Goal: Task Accomplishment & Management: Manage account settings

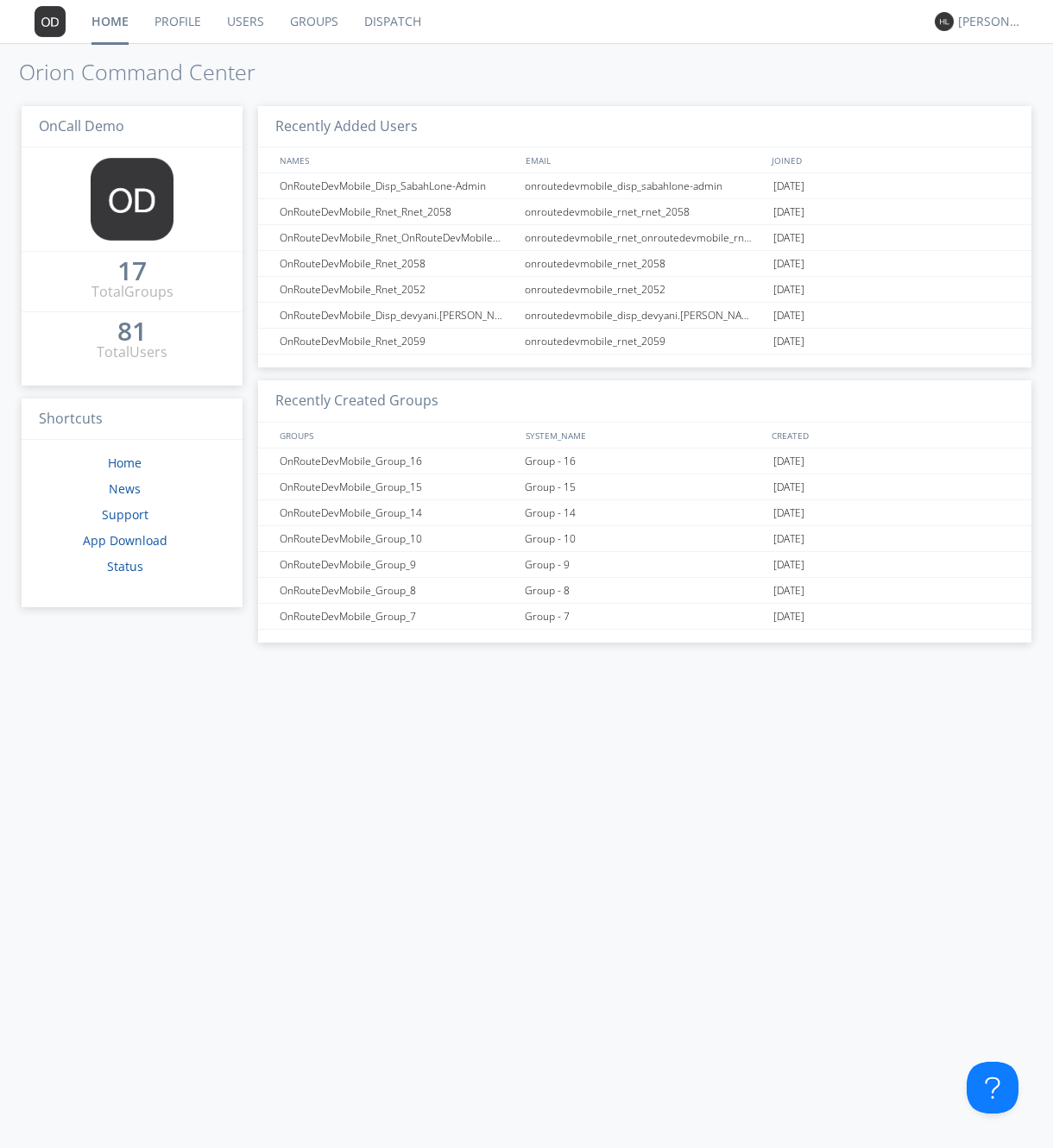
click at [236, 19] on link "Users" at bounding box center [246, 22] width 63 height 43
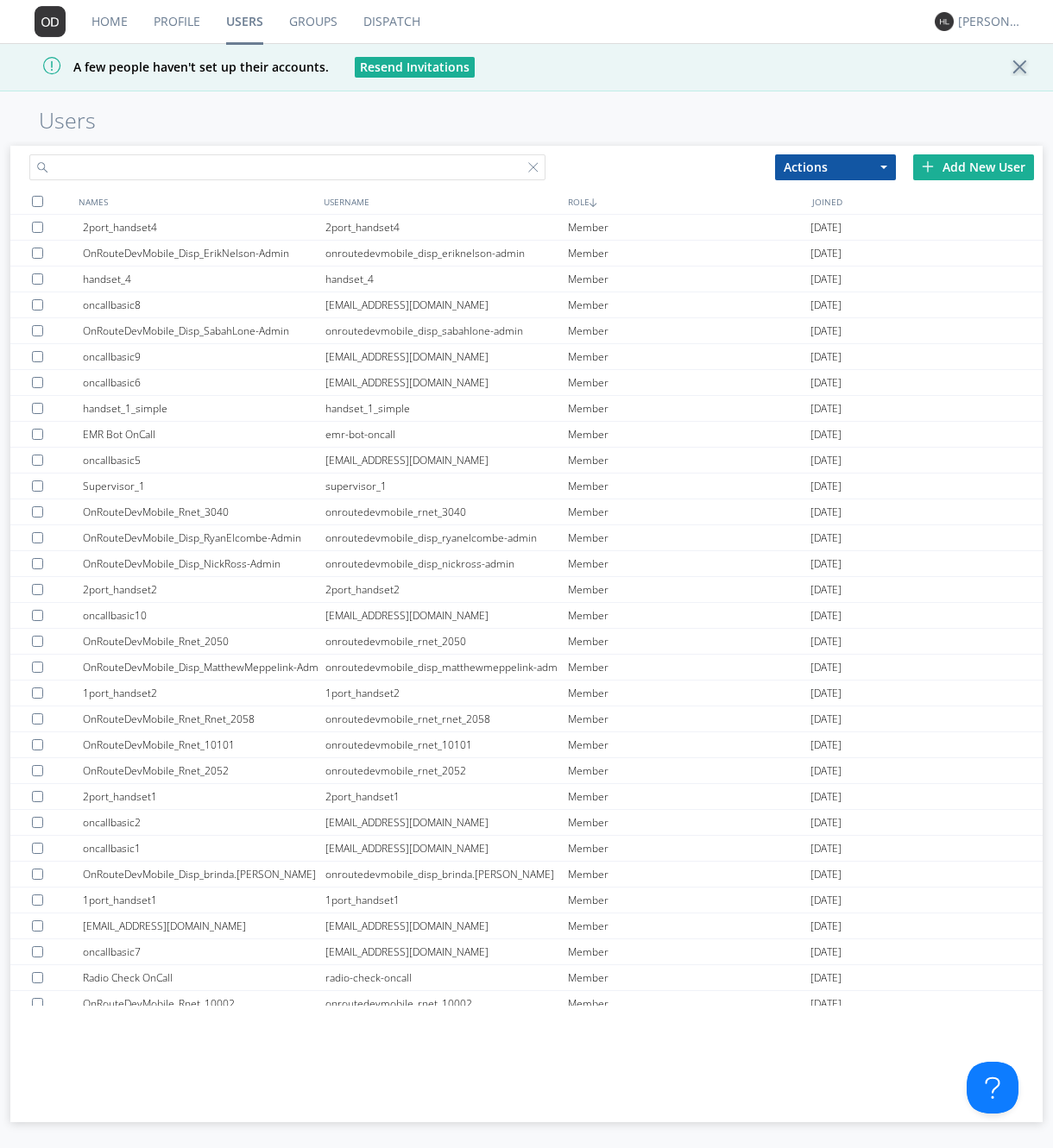
click at [296, 171] on input "text" at bounding box center [287, 168] width 516 height 26
type input "[PERSON_NAME].[PERSON_NAME]@[PERSON_NAME]"
click at [942, 162] on div "Add New User" at bounding box center [973, 168] width 121 height 26
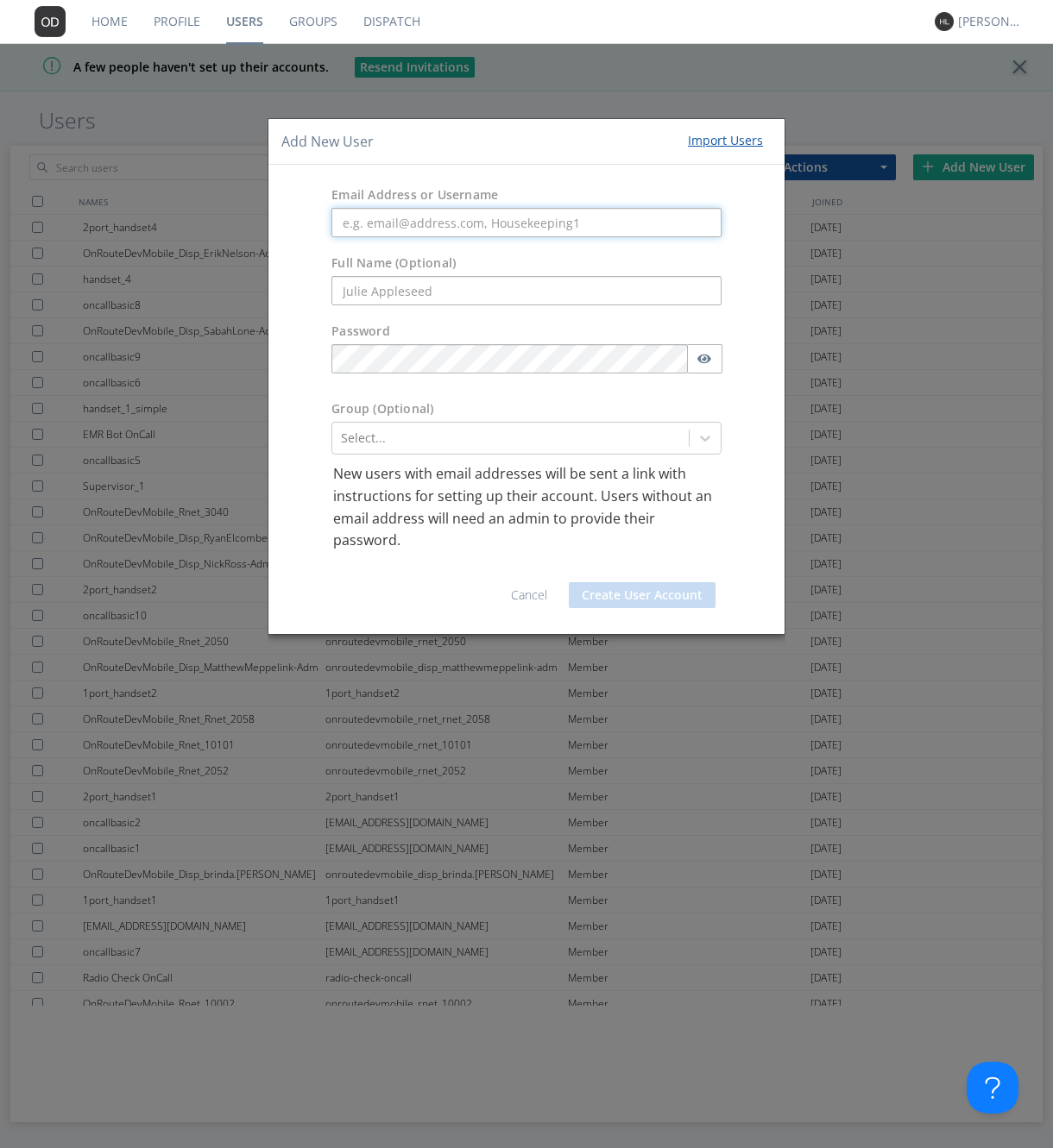
click at [542, 221] on input "text" at bounding box center [526, 223] width 390 height 29
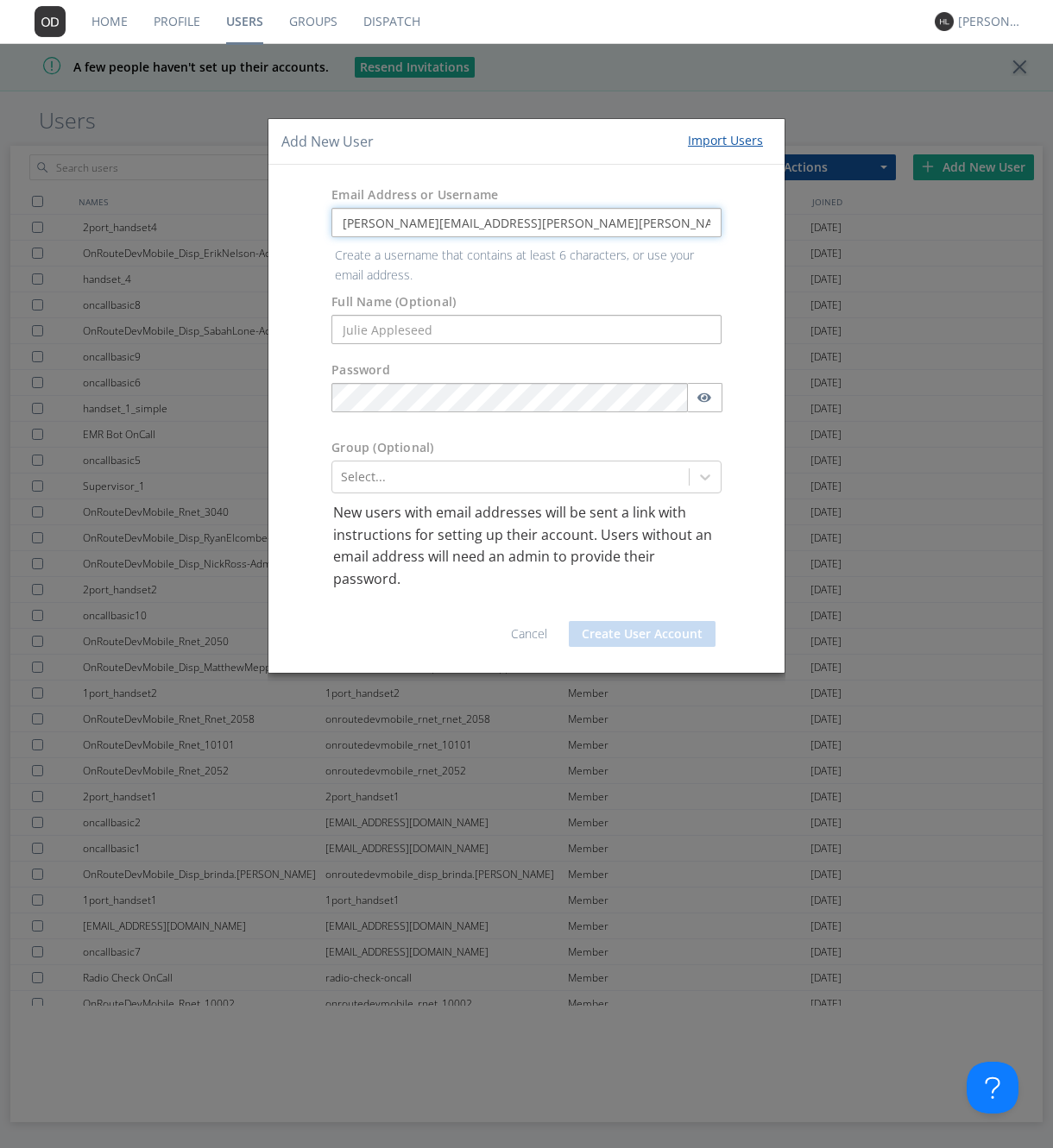
type input "[PERSON_NAME][EMAIL_ADDRESS][PERSON_NAME][PERSON_NAME][DOMAIN_NAME]"
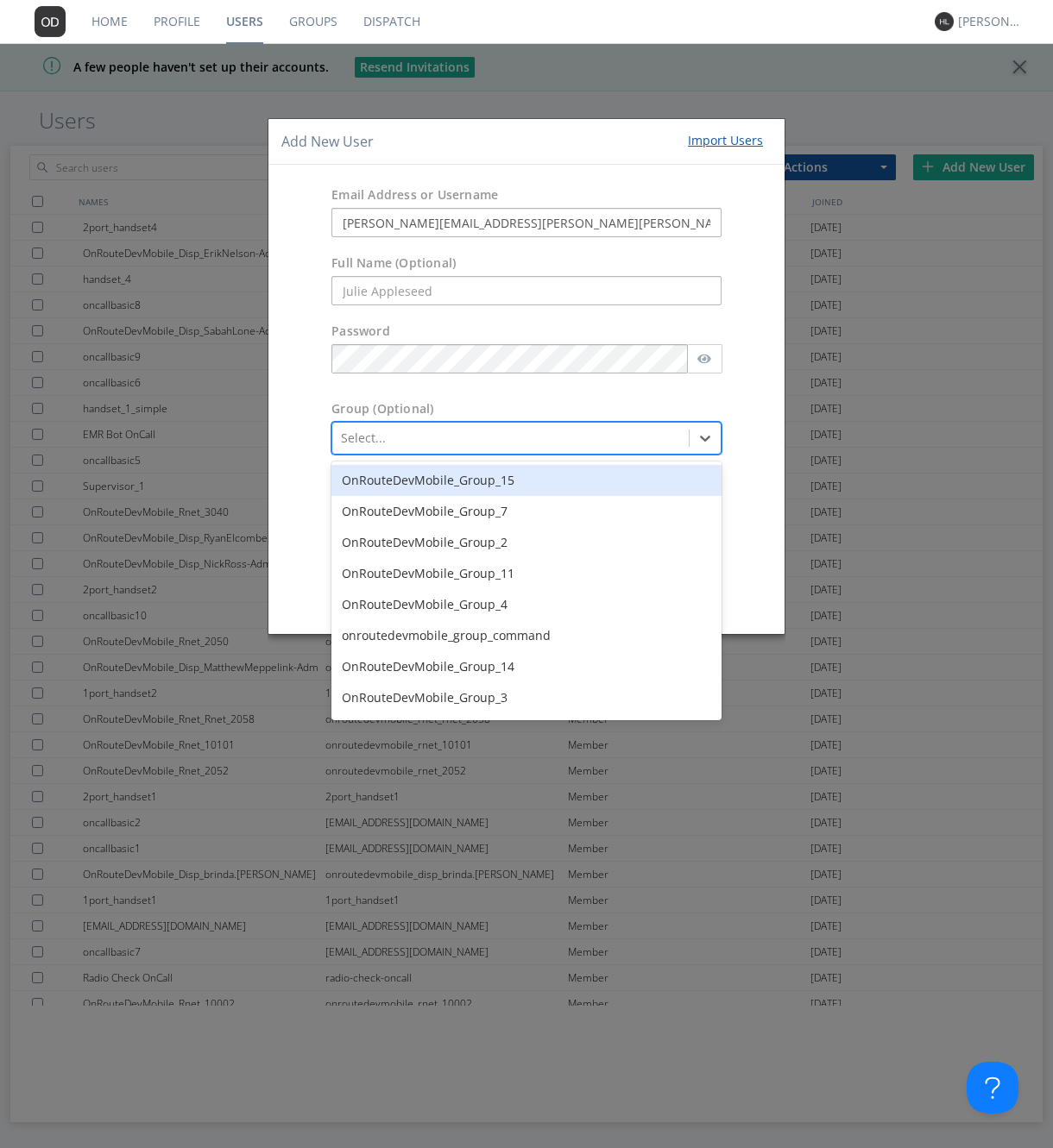
click at [504, 432] on div at bounding box center [510, 438] width 339 height 21
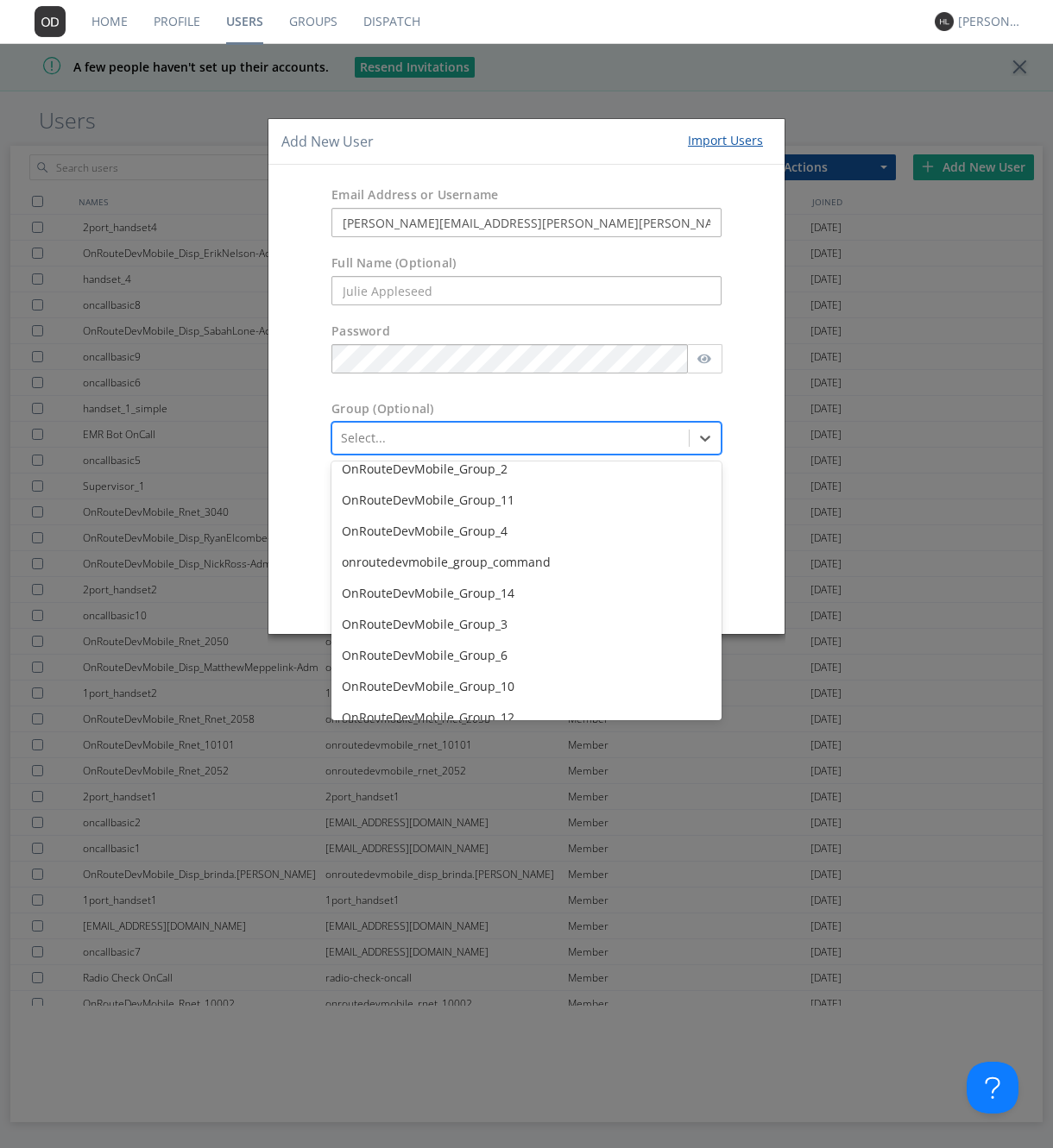
scroll to position [276, 0]
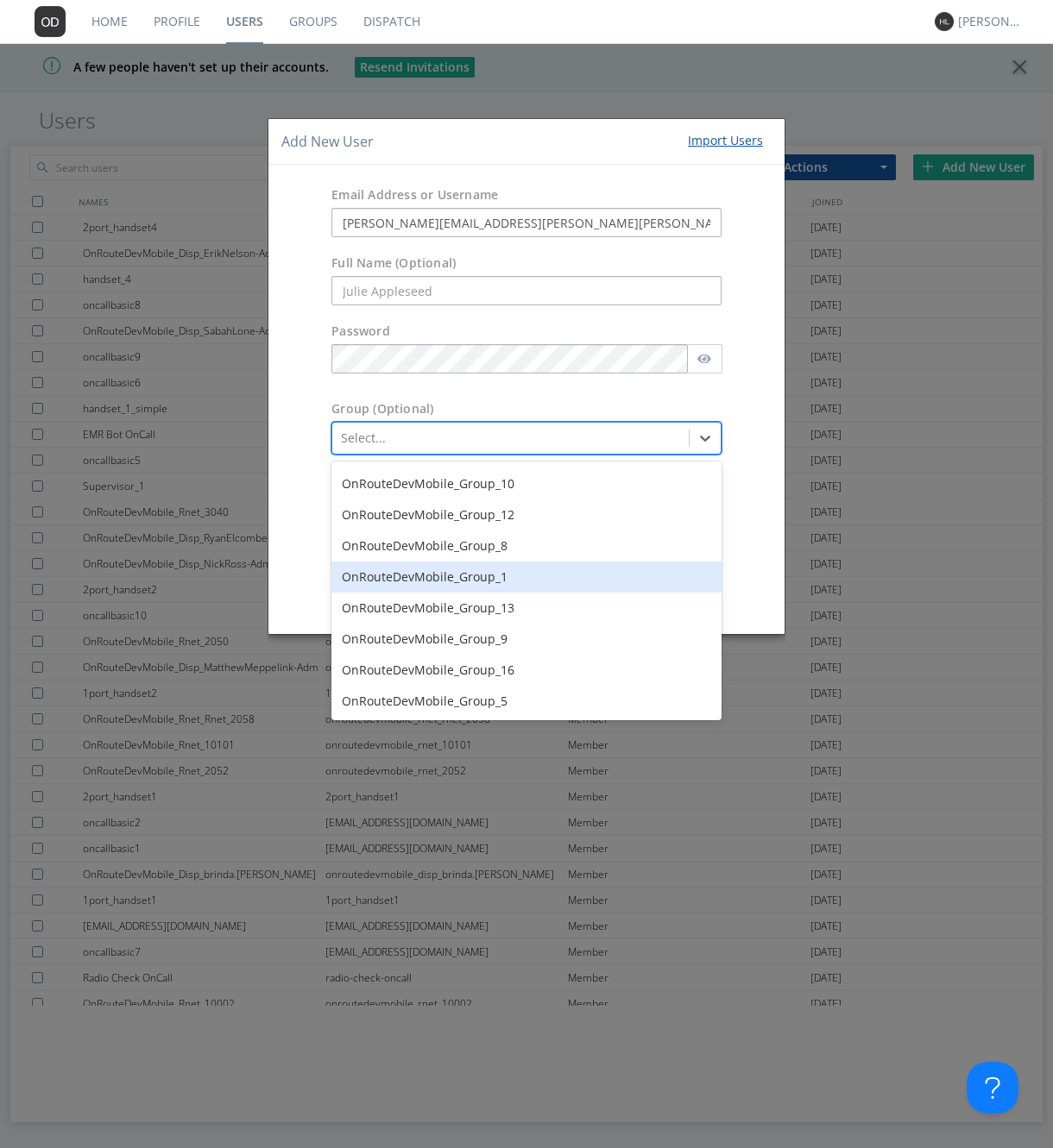
click at [475, 586] on div "OnRouteDevMobile_Group_1" at bounding box center [526, 577] width 390 height 31
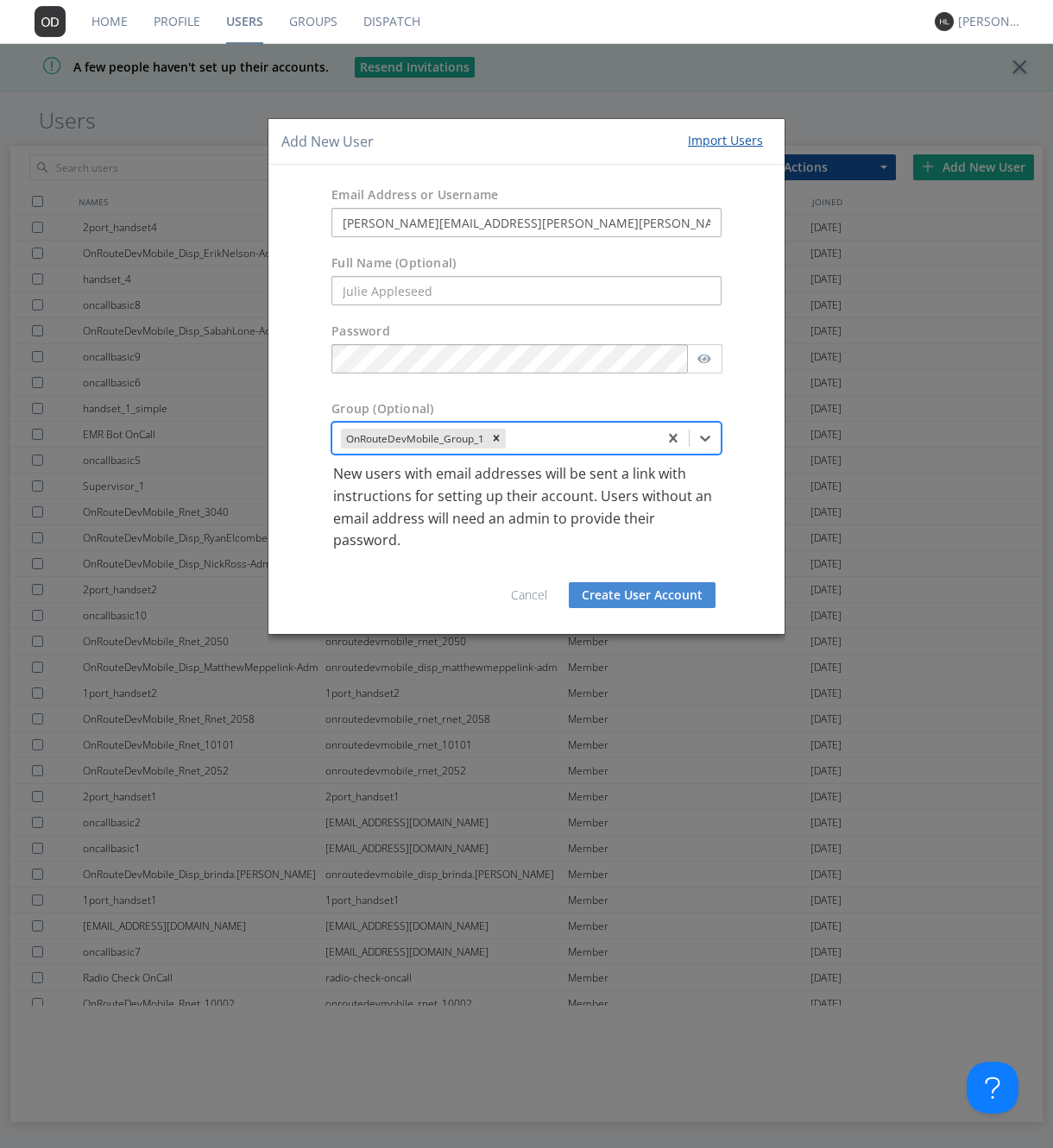
click at [624, 590] on button "Create User Account" at bounding box center [642, 596] width 147 height 26
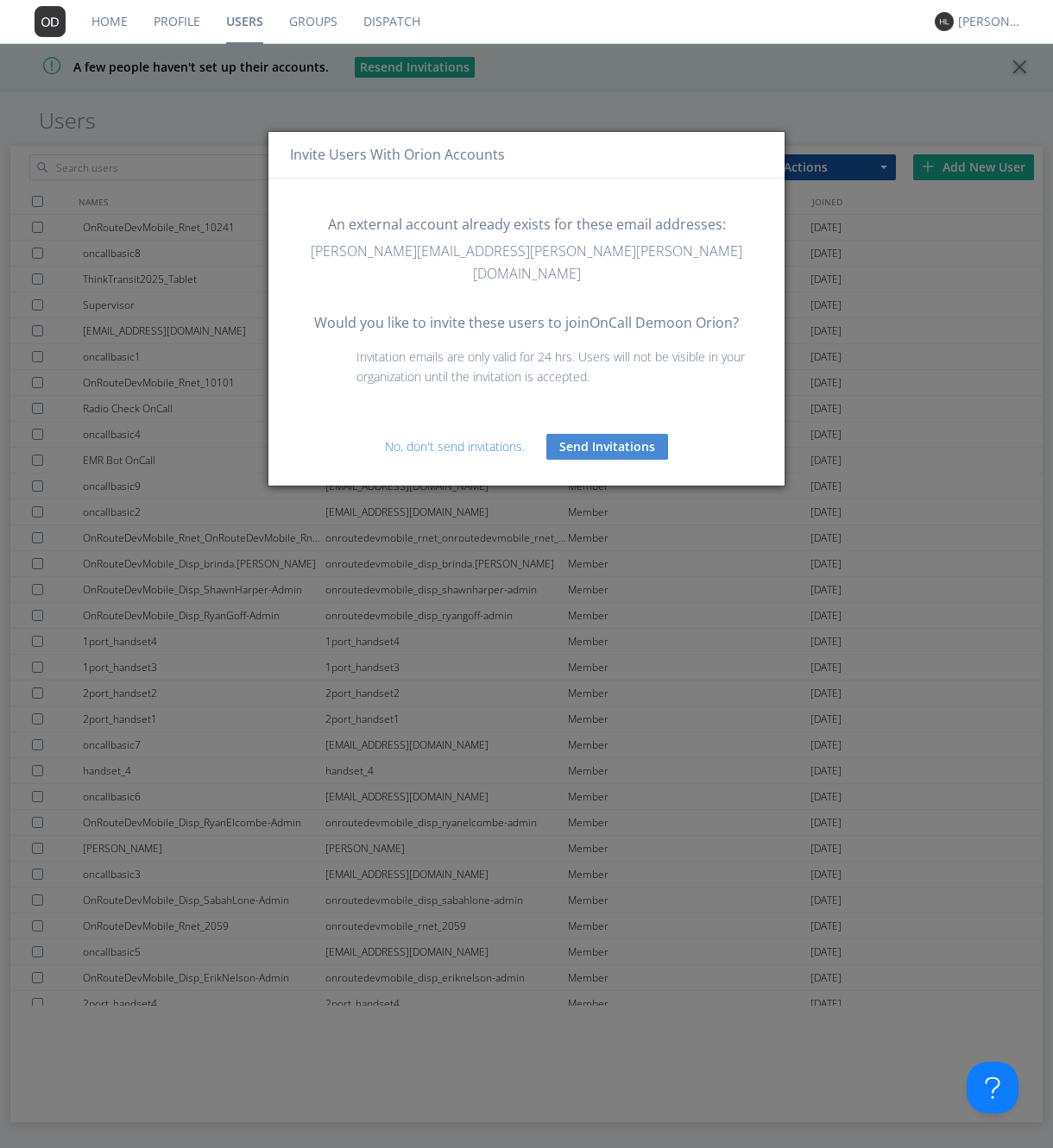
click at [570, 434] on button "Send Invitations" at bounding box center [607, 447] width 122 height 26
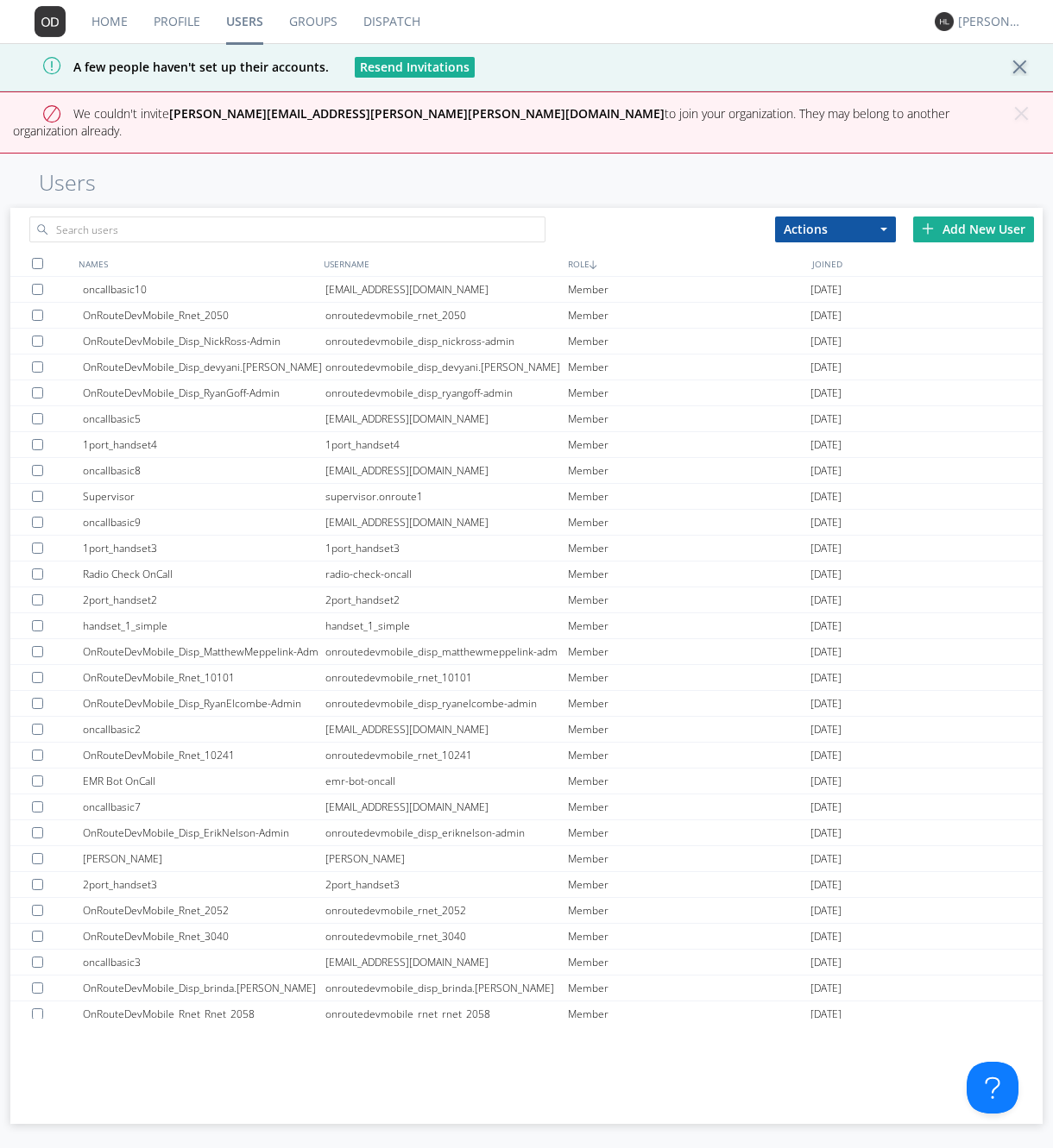
click at [617, 144] on div "Home Profile Users Groups Dispatch [PERSON_NAME] A few people haven't set up th…" at bounding box center [526, 574] width 1053 height 1148
click at [965, 21] on div "[PERSON_NAME]" at bounding box center [990, 22] width 65 height 17
click at [986, 90] on div "Log Out" at bounding box center [999, 92] width 89 height 31
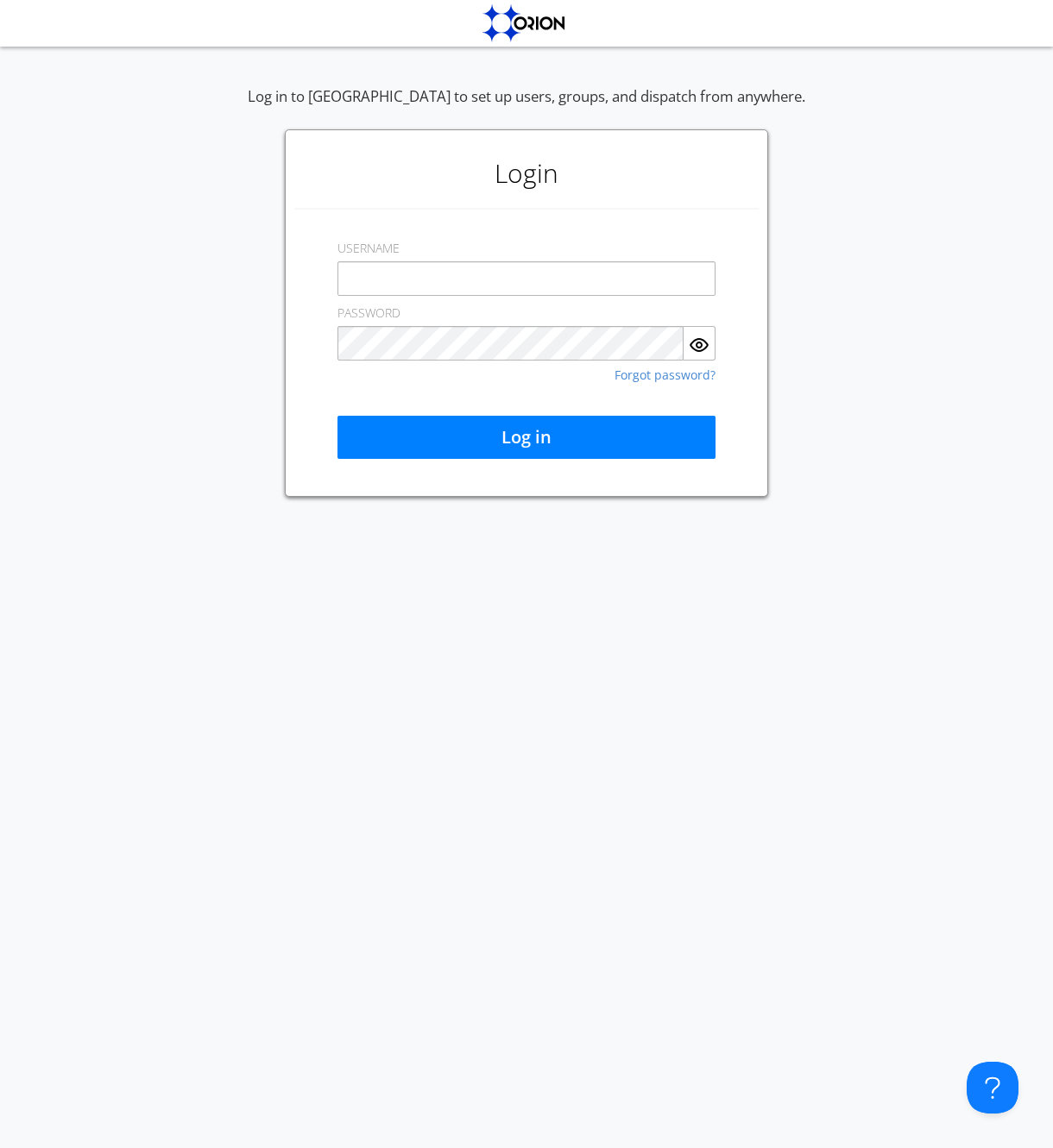
click at [527, 272] on input "text" at bounding box center [526, 278] width 378 height 35
type input "[PERSON_NAME][EMAIL_ADDRESS][PERSON_NAME][PERSON_NAME][DOMAIN_NAME]"
click at [589, 215] on div "Login USERNAME [PERSON_NAME][EMAIL_ADDRESS][PERSON_NAME][PERSON_NAME][DOMAIN_NA…" at bounding box center [526, 313] width 483 height 367
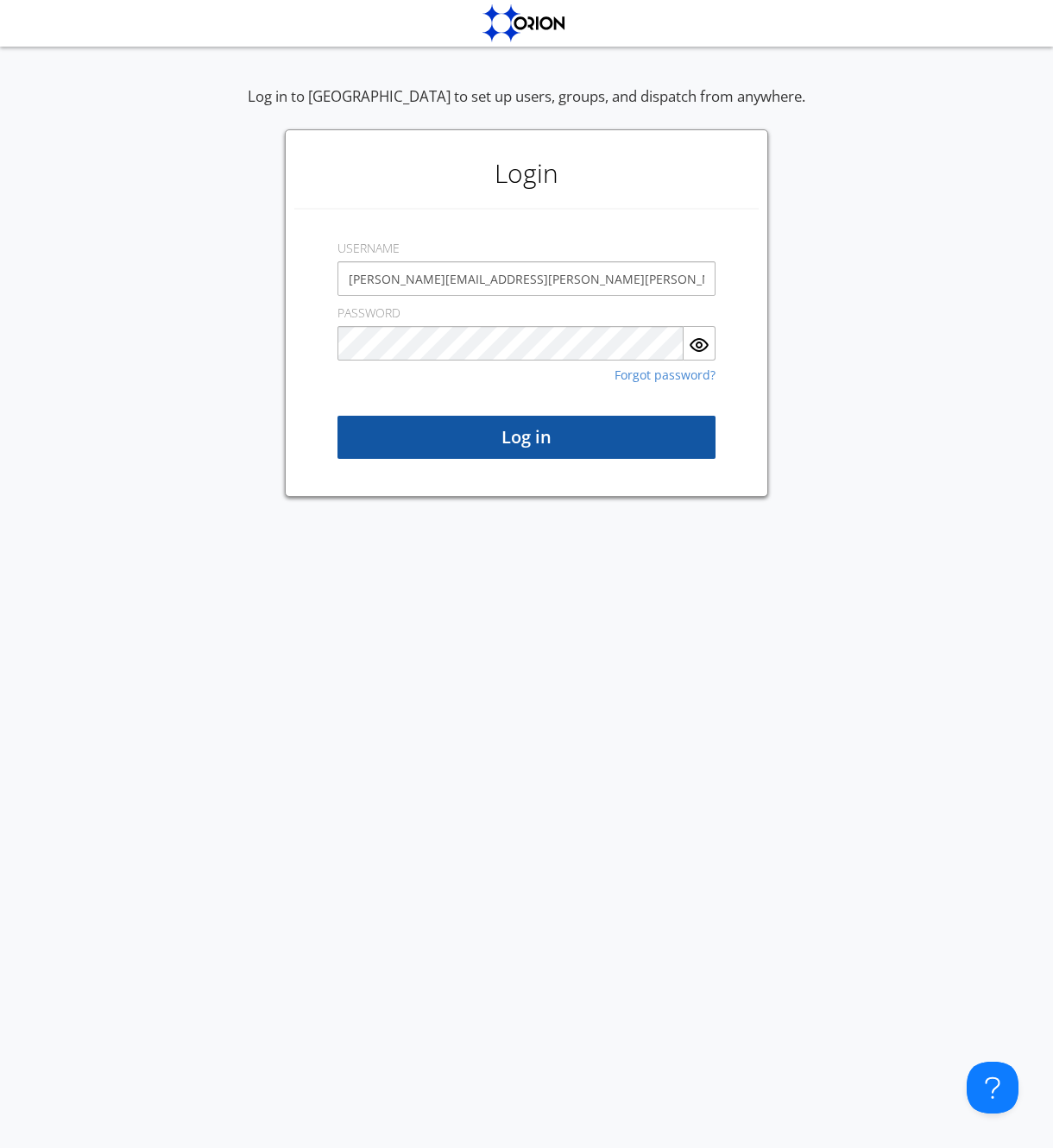
click at [649, 421] on button "Log in" at bounding box center [526, 437] width 378 height 43
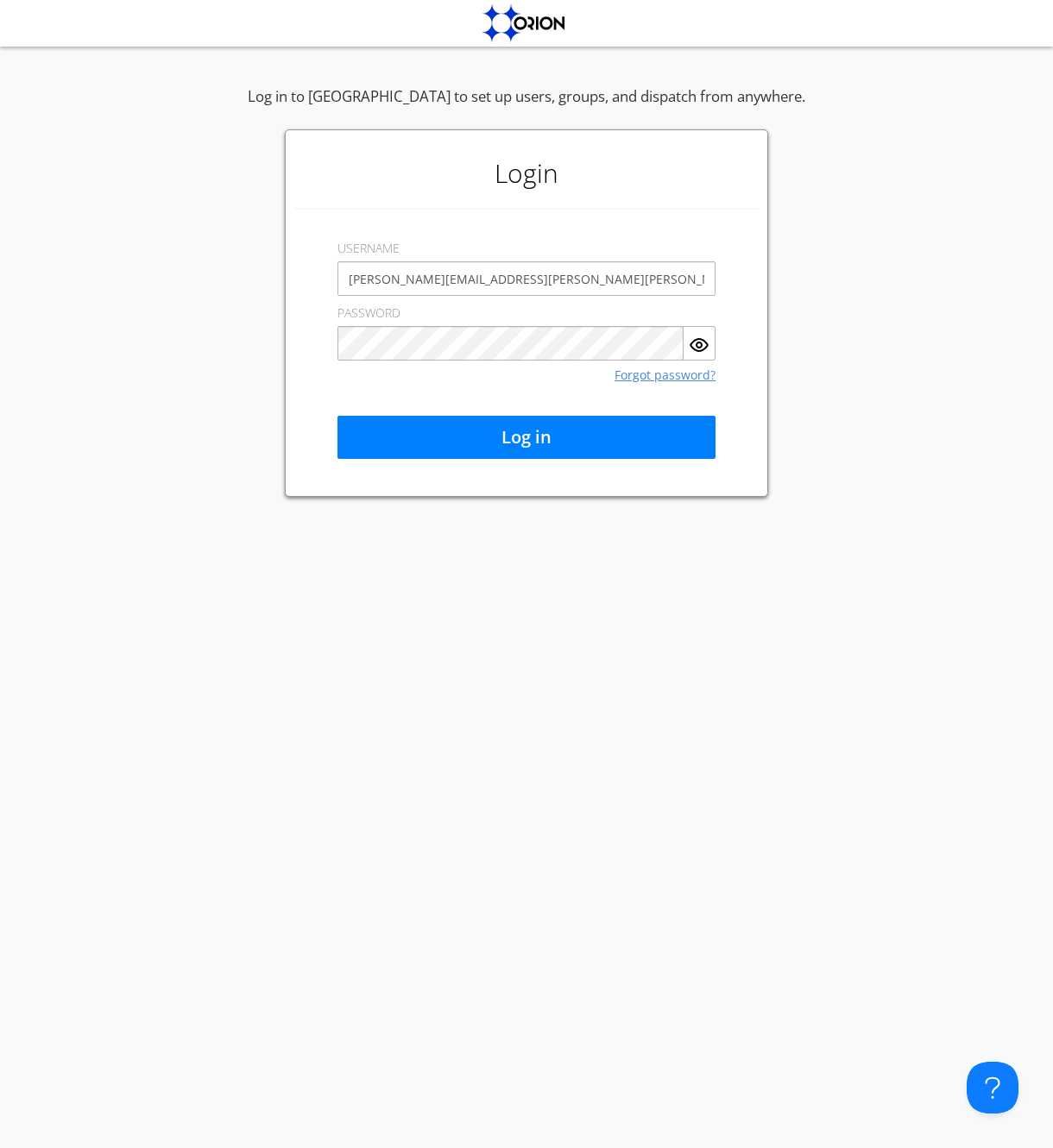
click at [649, 373] on link "Forgot password?" at bounding box center [665, 375] width 101 height 12
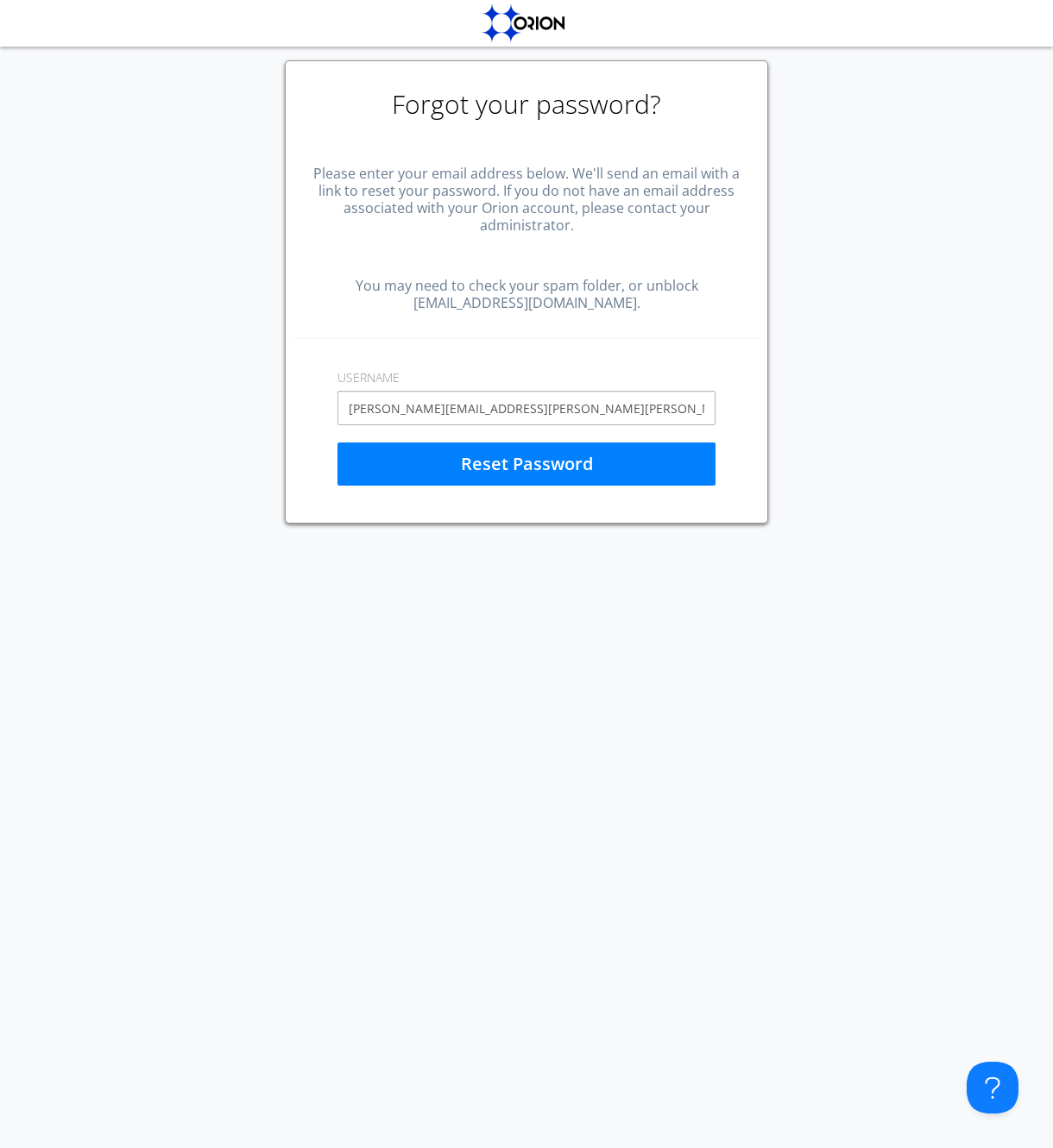
type input "[PERSON_NAME][EMAIL_ADDRESS][PERSON_NAME][PERSON_NAME][DOMAIN_NAME]"
click at [605, 364] on div "USERNAME [PERSON_NAME][EMAIL_ADDRESS][PERSON_NAME][PERSON_NAME][DOMAIN_NAME]" at bounding box center [526, 392] width 378 height 65
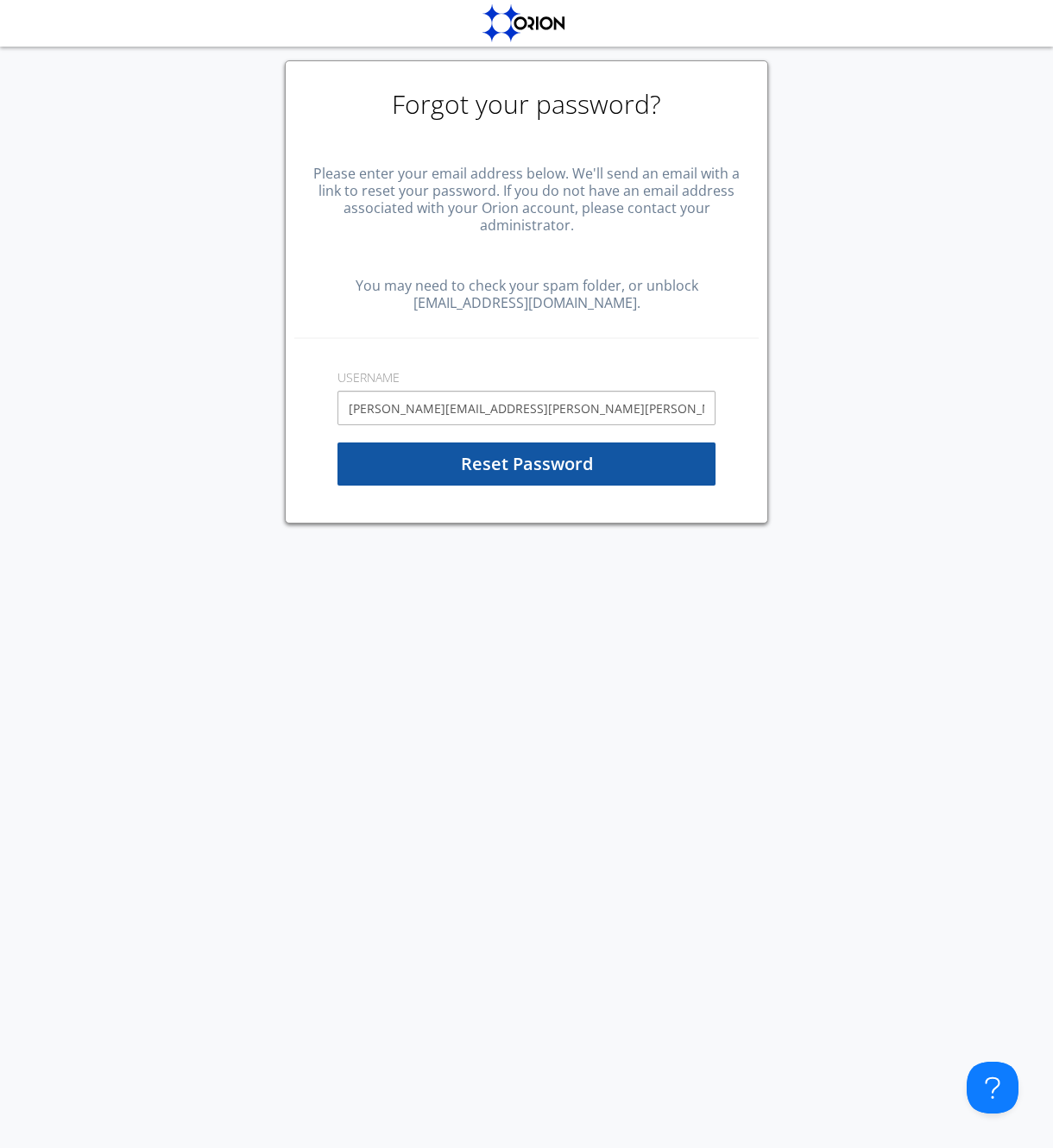
click at [564, 460] on button "Reset Password" at bounding box center [526, 464] width 378 height 43
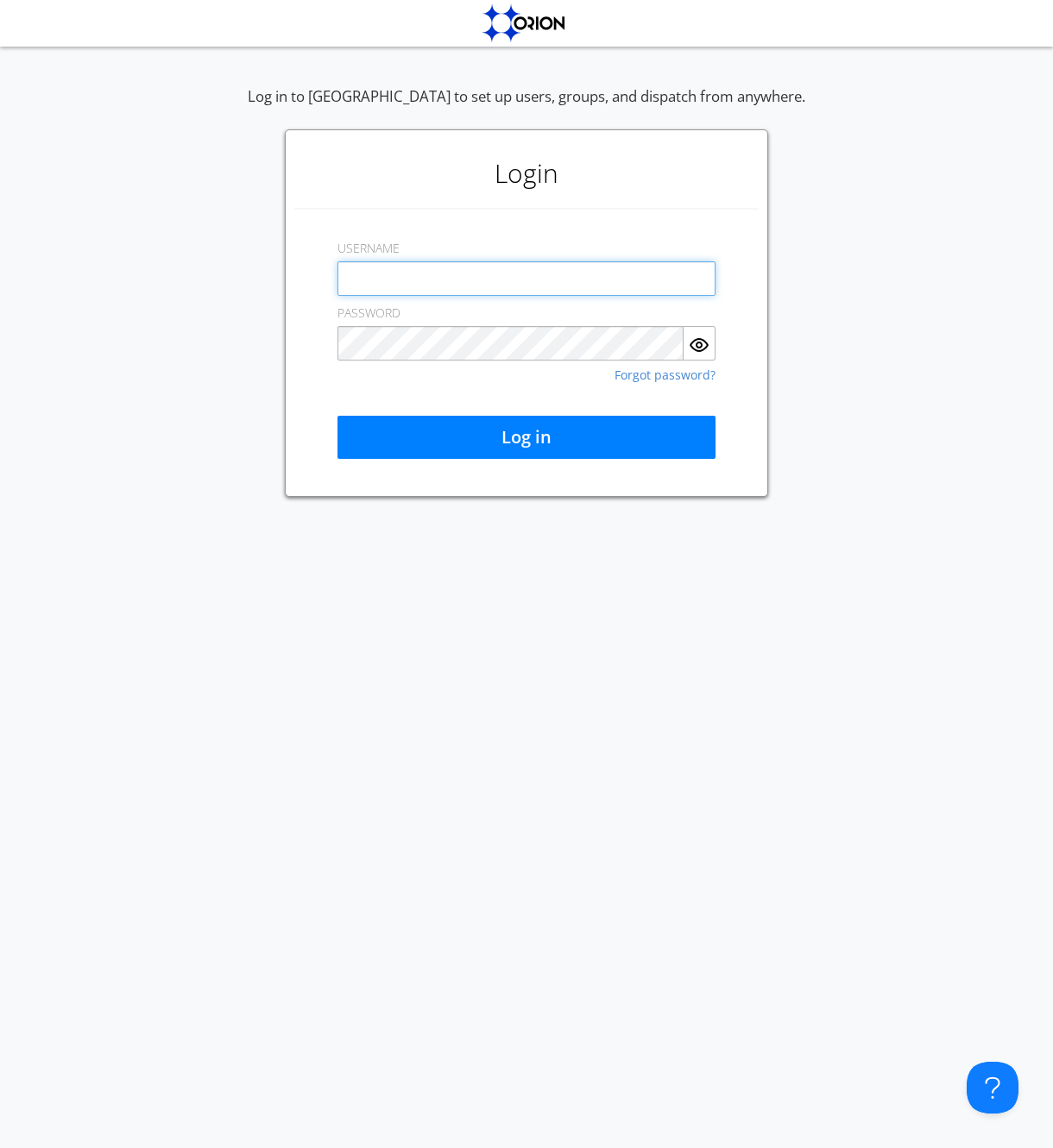
click at [383, 273] on input "text" at bounding box center [526, 278] width 378 height 35
type input "[PERSON_NAME][EMAIL_ADDRESS][PERSON_NAME][PERSON_NAME][DOMAIN_NAME]"
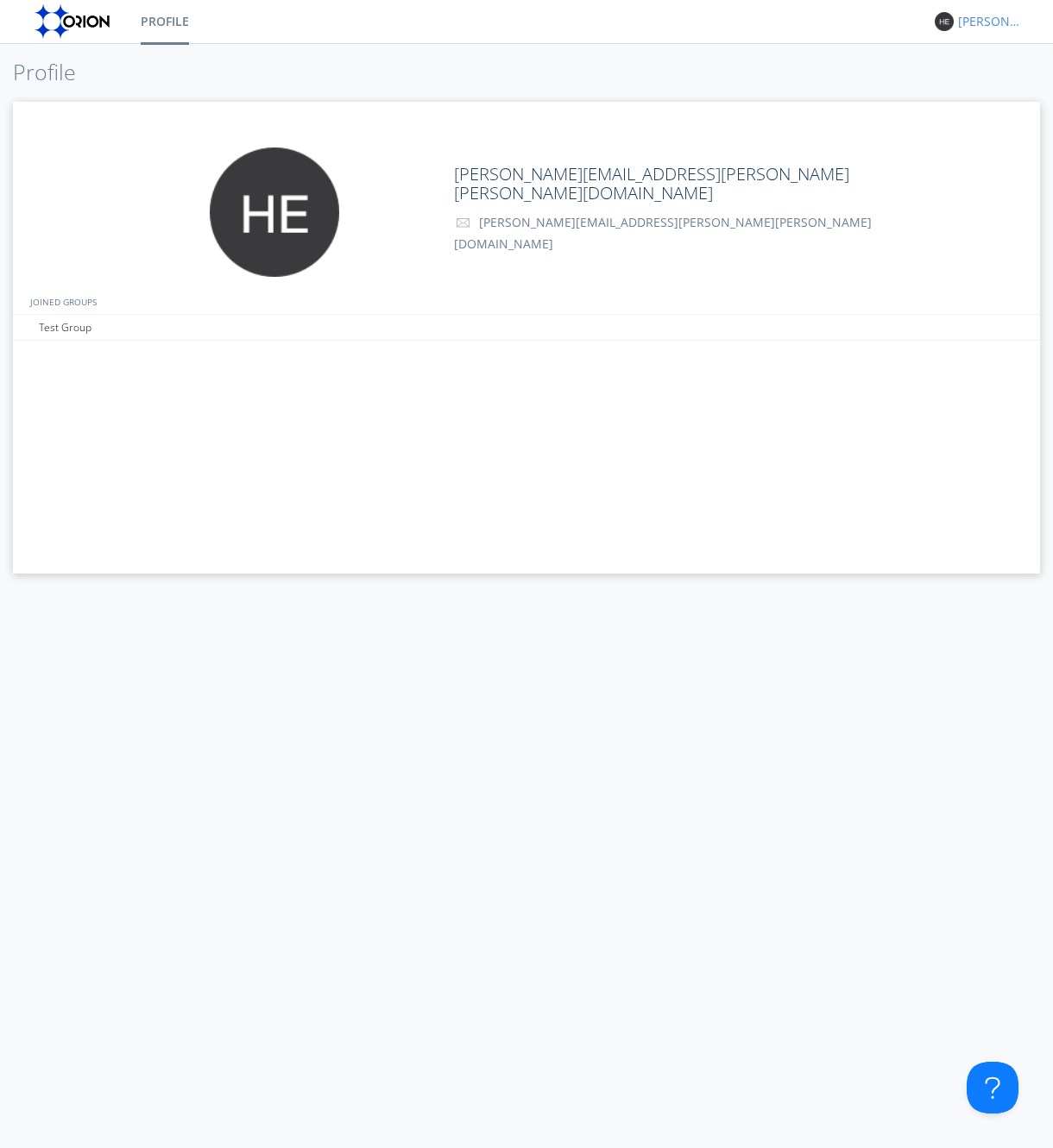
click at [980, 21] on div "[PERSON_NAME][EMAIL_ADDRESS][PERSON_NAME][PERSON_NAME][DOMAIN_NAME]" at bounding box center [990, 22] width 65 height 17
click at [992, 24] on div "[PERSON_NAME][EMAIL_ADDRESS][PERSON_NAME][PERSON_NAME][DOMAIN_NAME]" at bounding box center [990, 22] width 65 height 17
click at [991, 86] on div "Log Out" at bounding box center [999, 92] width 89 height 31
